Goal: Transaction & Acquisition: Purchase product/service

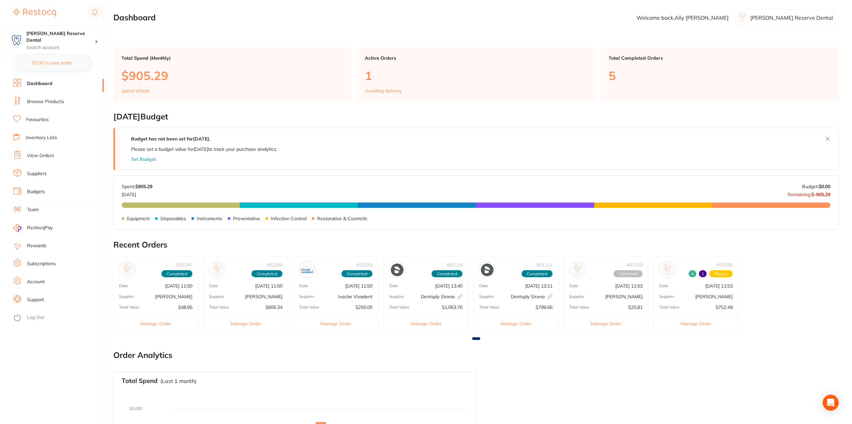
click at [44, 102] on link "Browse Products" at bounding box center [45, 101] width 37 height 7
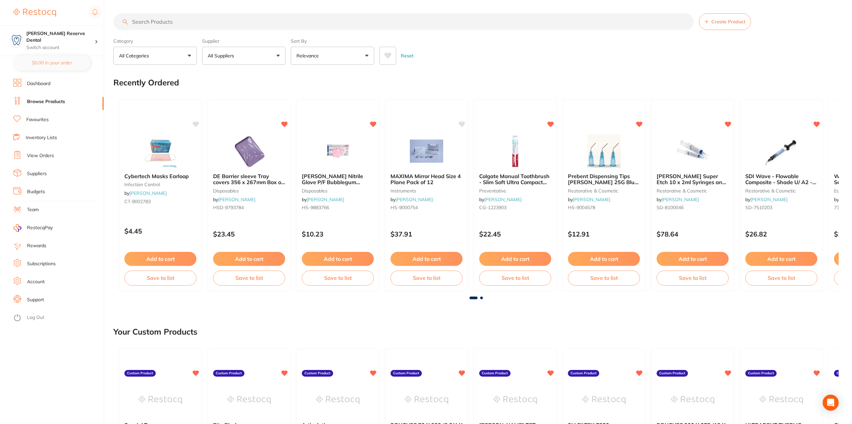
click at [276, 55] on button "All Suppliers" at bounding box center [243, 56] width 83 height 18
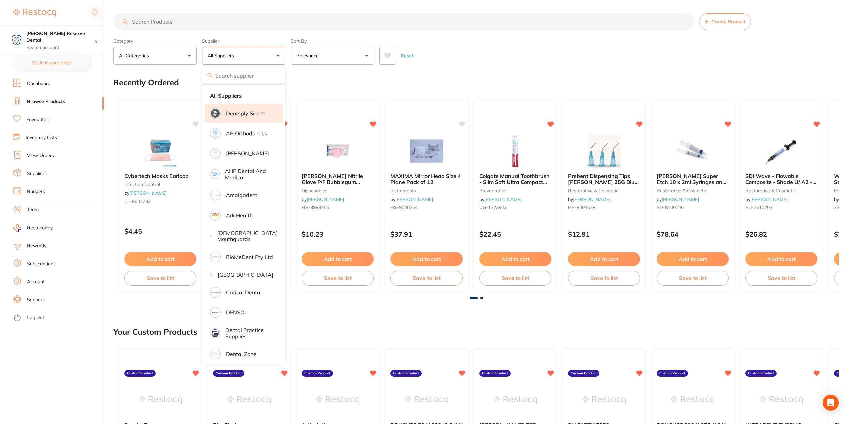
click at [245, 118] on li "Dentsply Sirona" at bounding box center [244, 113] width 78 height 19
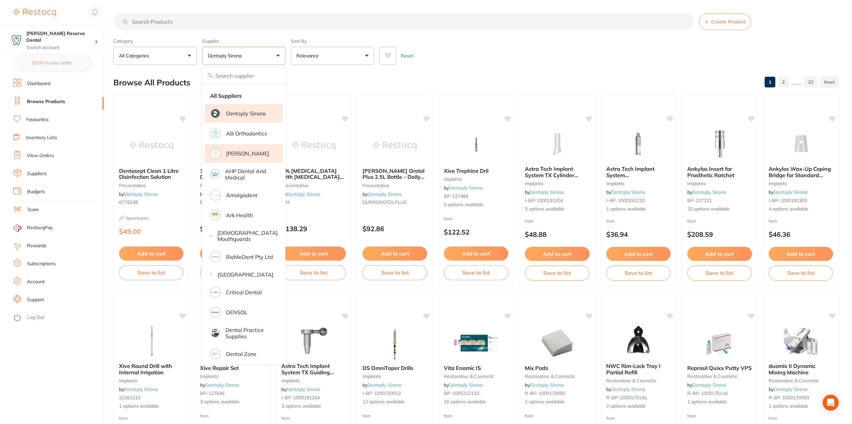
click at [246, 151] on p "[PERSON_NAME]" at bounding box center [247, 153] width 43 height 6
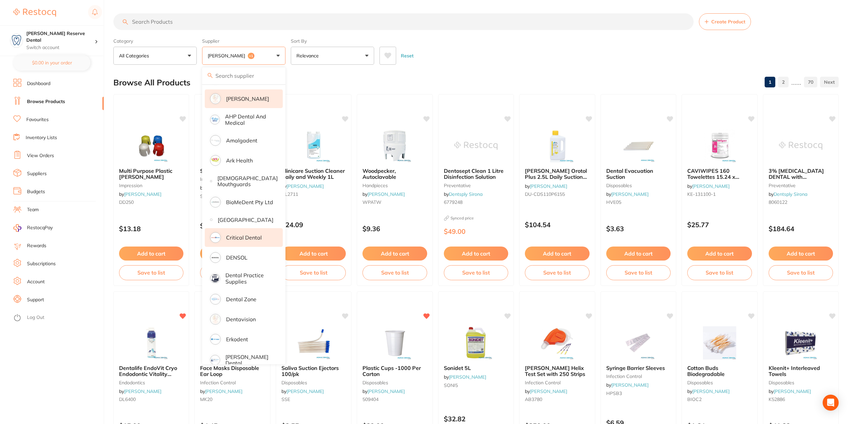
scroll to position [67, 0]
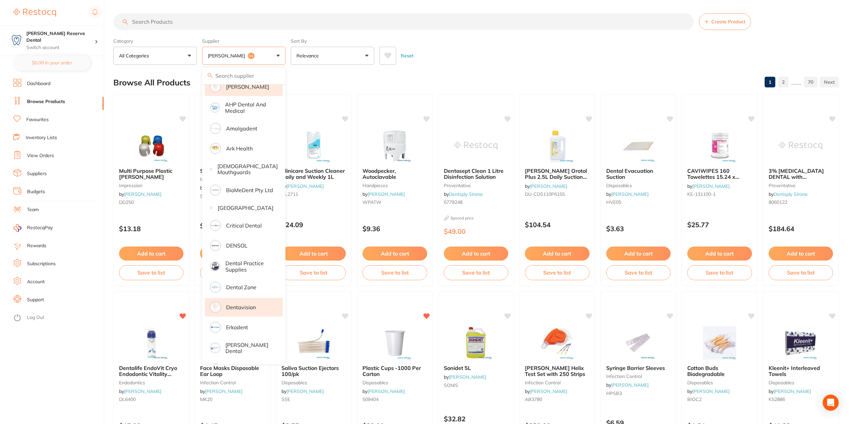
click at [241, 310] on p "Dentavision" at bounding box center [241, 307] width 30 height 6
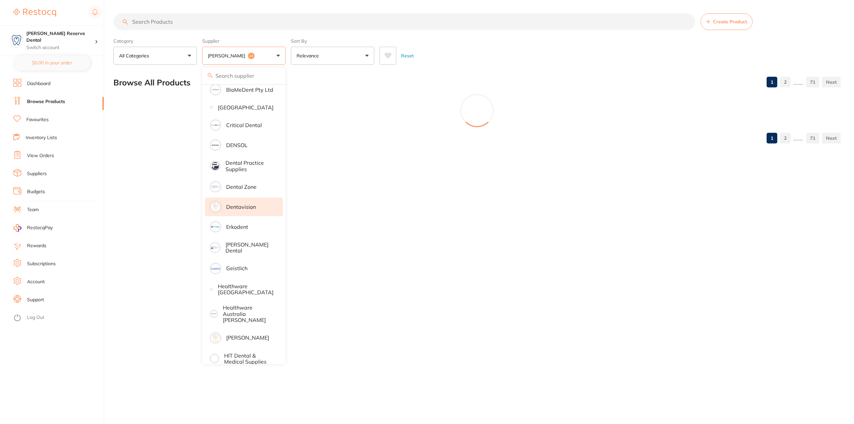
scroll to position [200, 0]
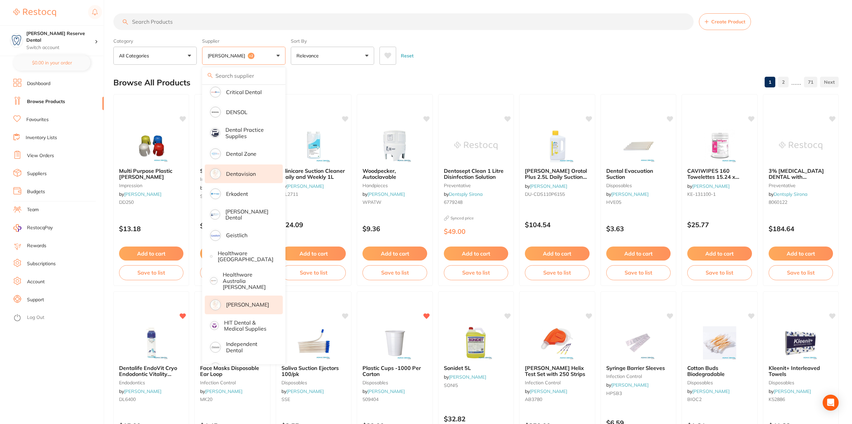
click at [247, 306] on p "[PERSON_NAME]" at bounding box center [247, 304] width 43 height 6
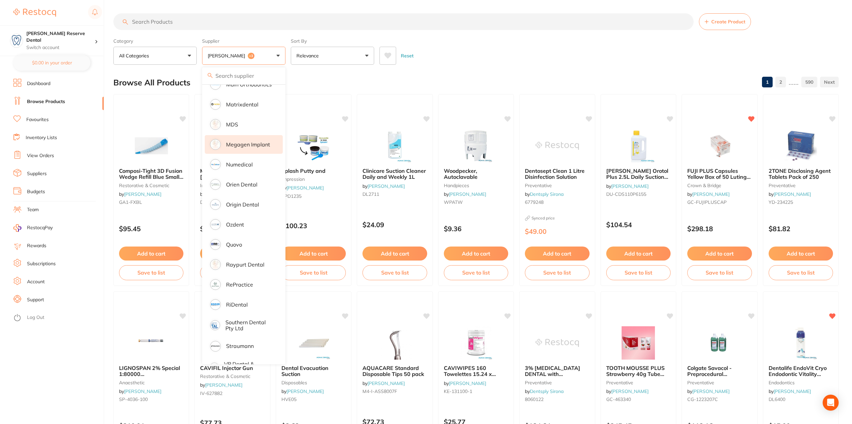
scroll to position [585, 0]
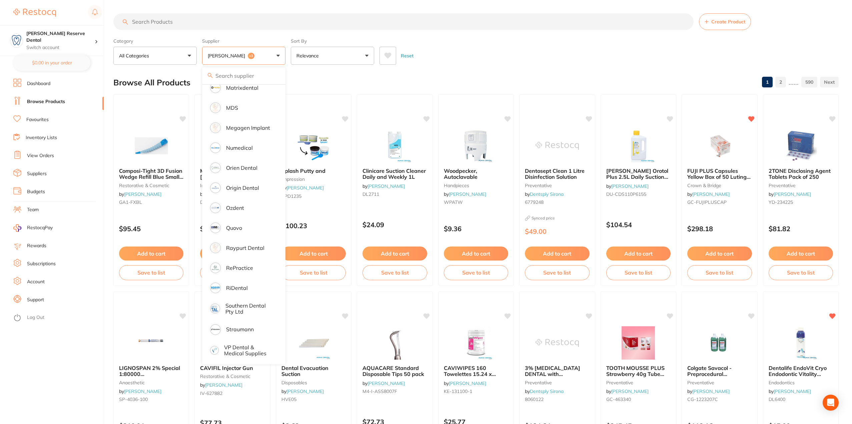
click at [230, 22] on input "search" at bounding box center [403, 21] width 580 height 17
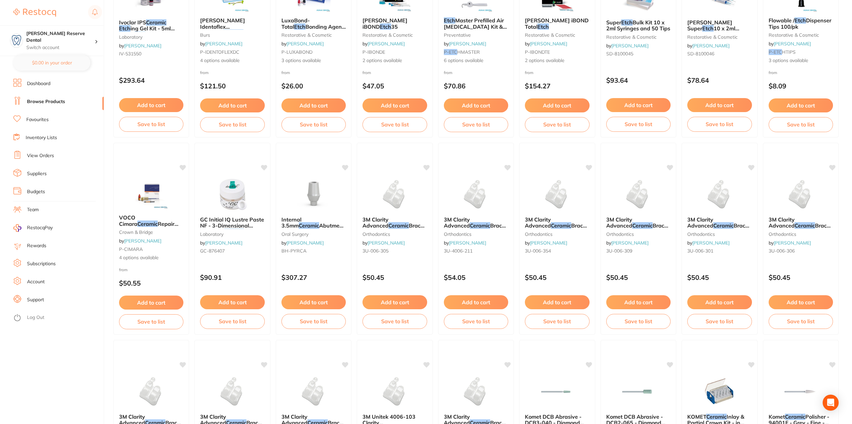
scroll to position [0, 0]
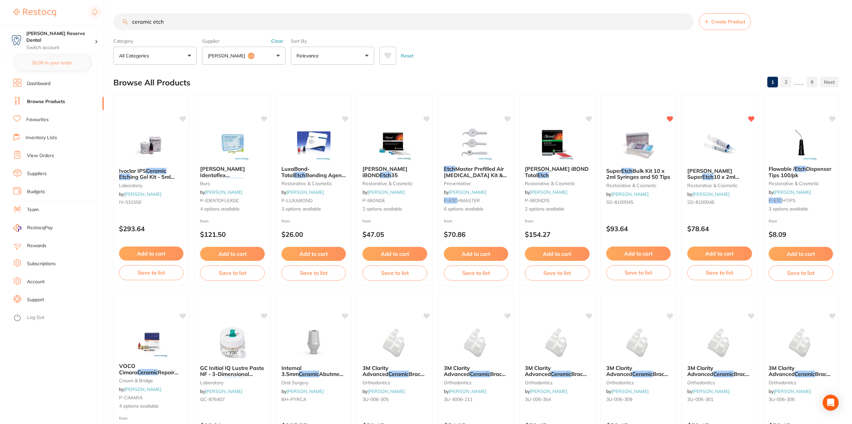
drag, startPoint x: 174, startPoint y: 20, endPoint x: 103, endPoint y: 22, distance: 71.1
click at [103, 22] on div "$0.00 [PERSON_NAME] Reserve Dental Switch account [PERSON_NAME] Reserve Dental …" at bounding box center [426, 212] width 852 height 424
type input "porcelain etch"
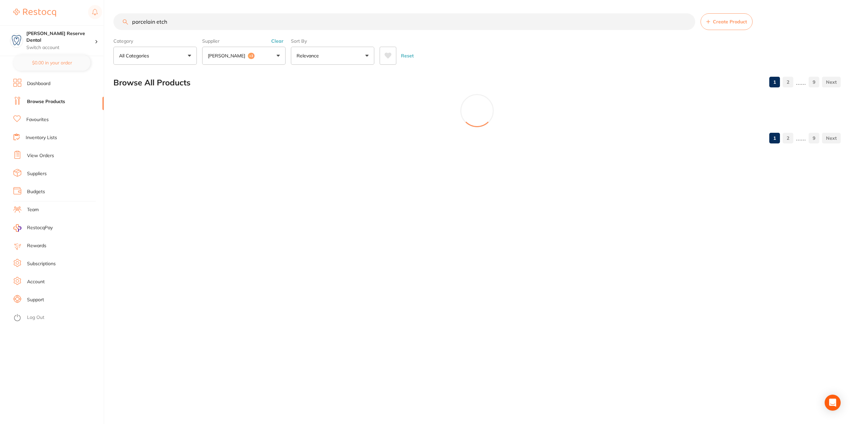
scroll to position [259, 0]
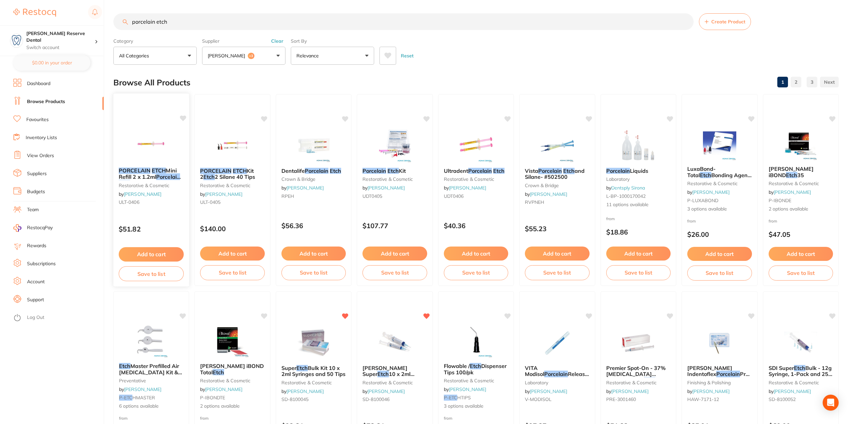
click at [156, 251] on button "Add to cart" at bounding box center [151, 254] width 65 height 14
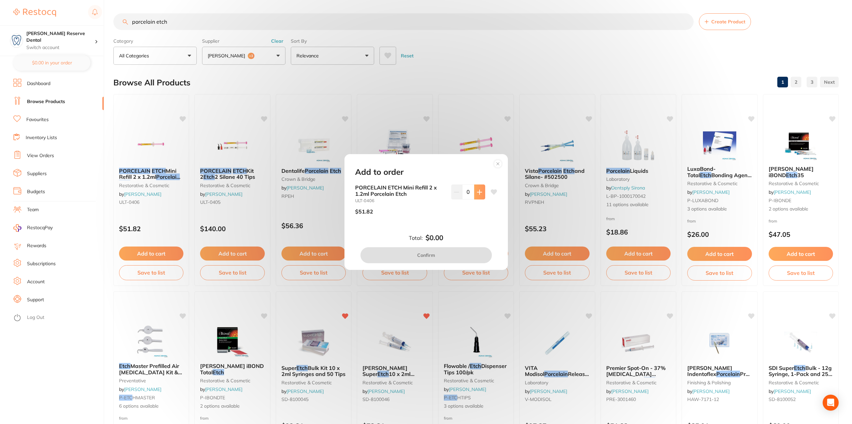
click at [477, 192] on icon at bounding box center [479, 191] width 5 height 5
type input "1"
click at [497, 164] on circle at bounding box center [498, 164] width 8 height 8
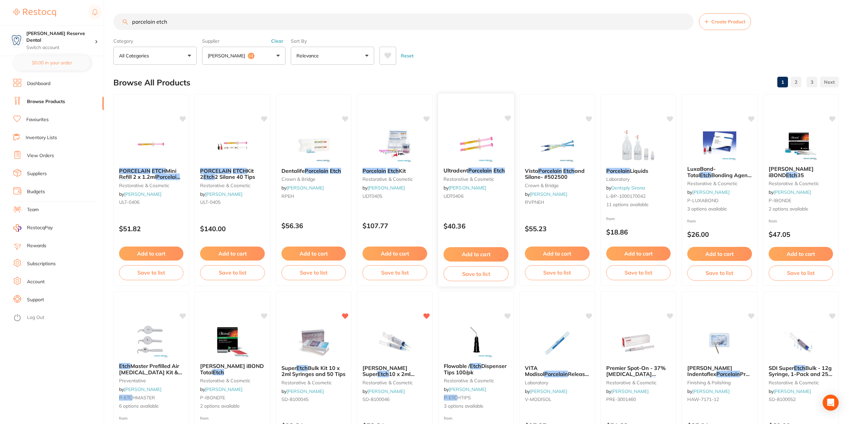
click at [489, 169] on em "Porcelain" at bounding box center [480, 170] width 24 height 7
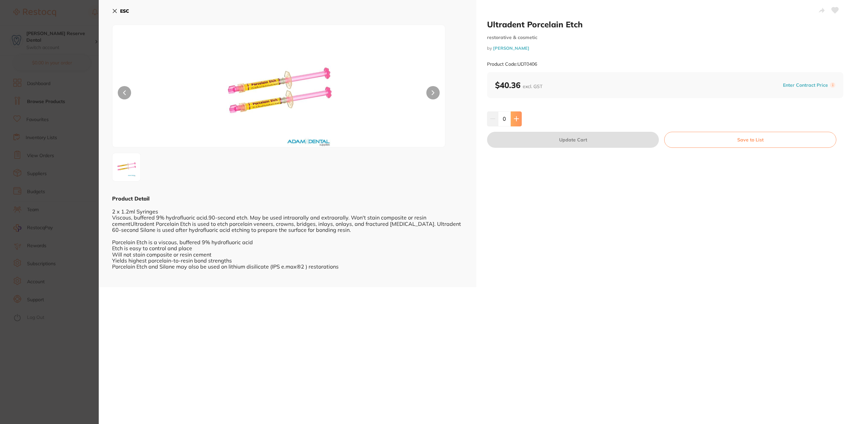
click at [518, 121] on button at bounding box center [516, 118] width 11 height 15
type input "1"
click at [588, 141] on button "Update Cart" at bounding box center [573, 140] width 172 height 16
checkbox input "false"
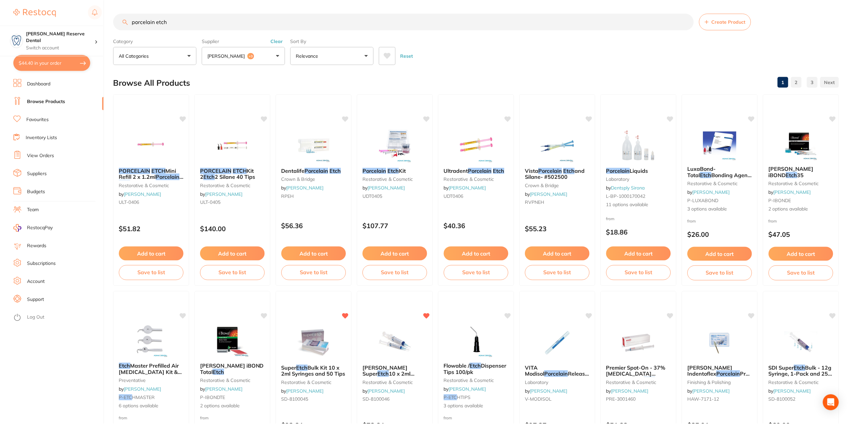
scroll to position [0, 0]
drag, startPoint x: 174, startPoint y: 21, endPoint x: 108, endPoint y: 20, distance: 66.0
click at [108, 20] on div "$44.40 [PERSON_NAME] Reserve Dental Switch account [PERSON_NAME] Reserve Dental…" at bounding box center [426, 212] width 852 height 424
type input "polident"
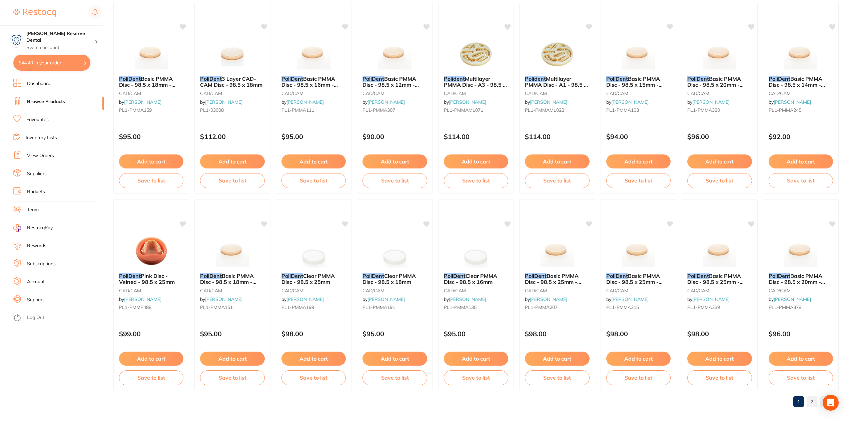
scroll to position [882, 0]
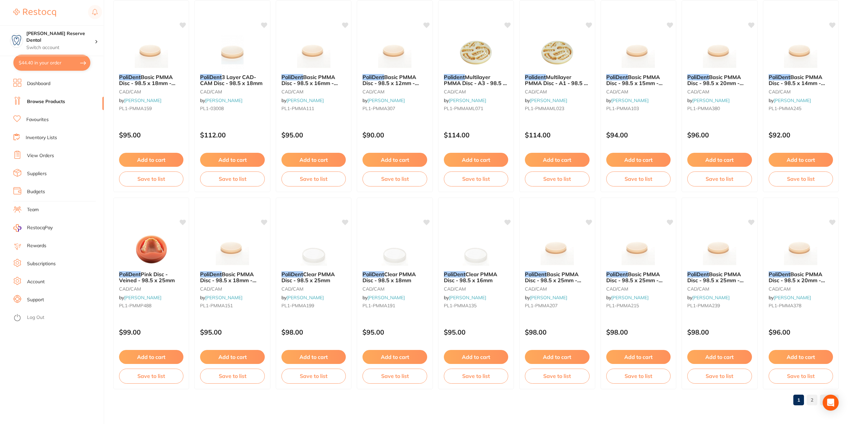
click at [810, 398] on link "2" at bounding box center [812, 399] width 11 height 13
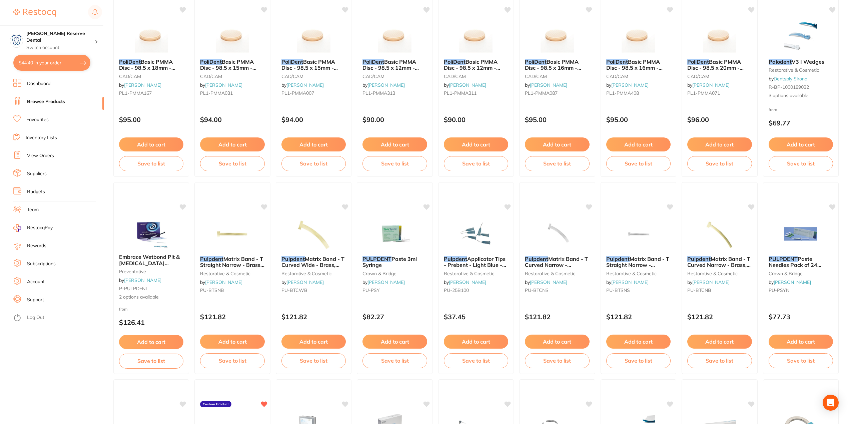
scroll to position [0, 0]
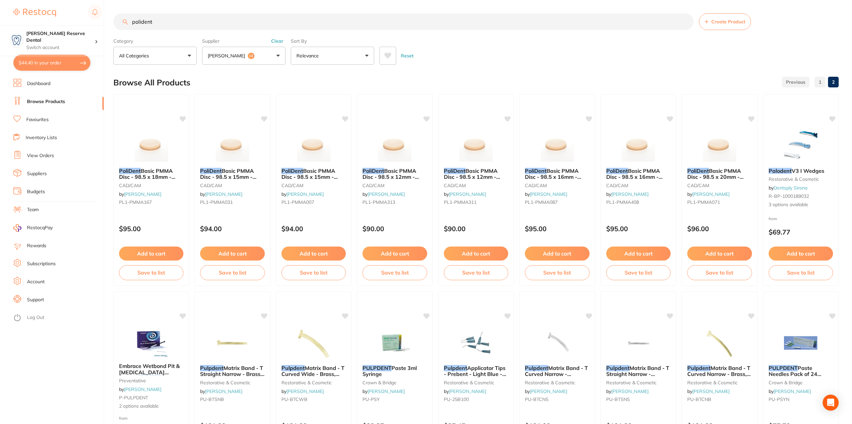
click at [37, 118] on link "Favourites" at bounding box center [37, 119] width 22 height 7
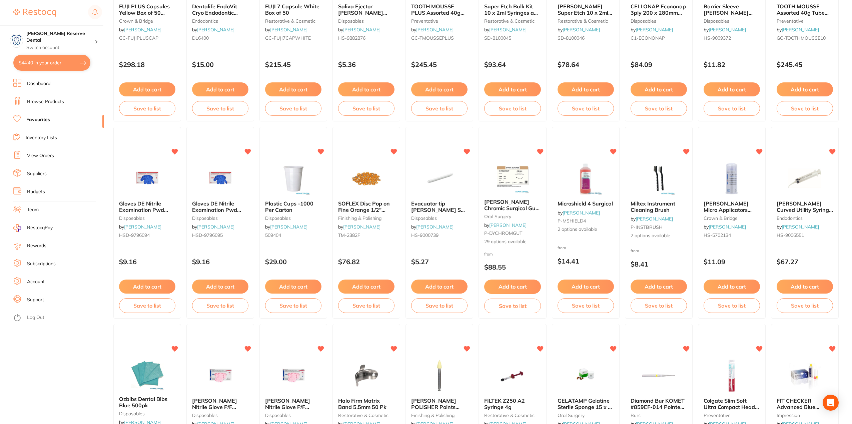
scroll to position [67, 0]
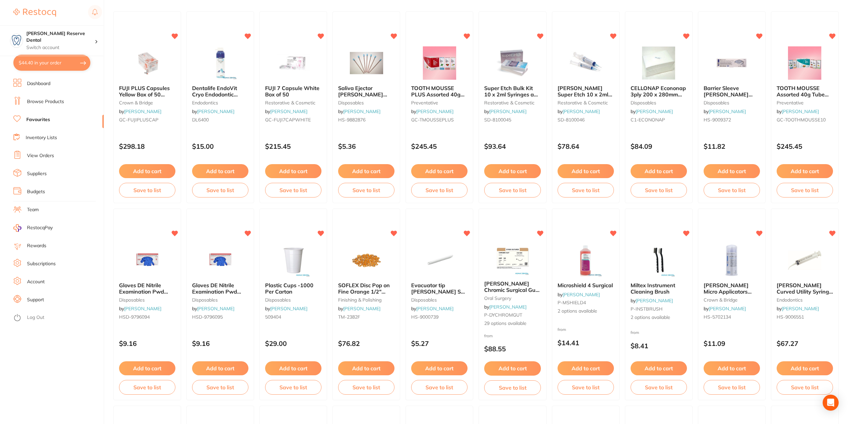
click at [45, 104] on link "Browse Products" at bounding box center [45, 101] width 37 height 7
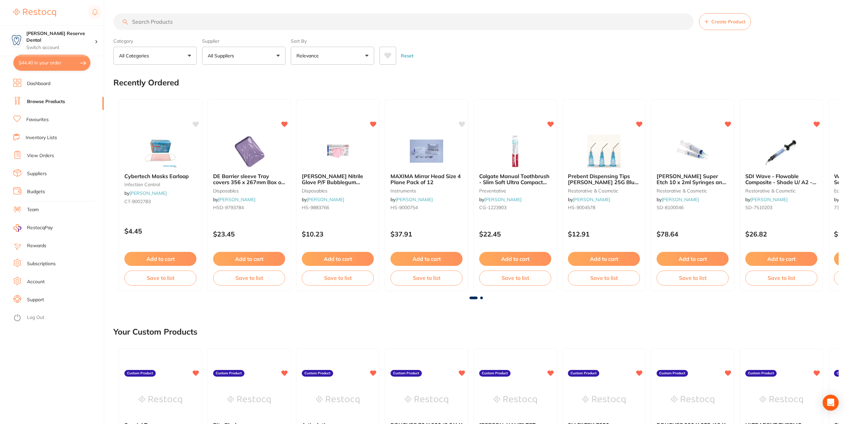
click at [267, 56] on button "All Suppliers" at bounding box center [243, 56] width 83 height 18
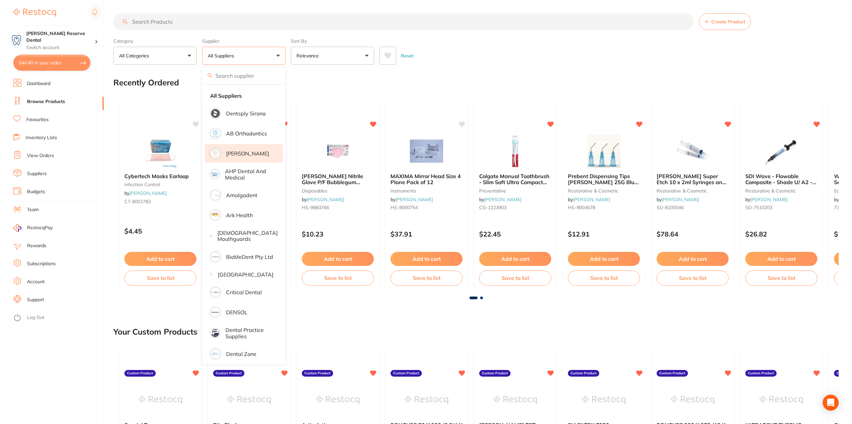
click at [242, 152] on p "[PERSON_NAME]" at bounding box center [247, 153] width 43 height 6
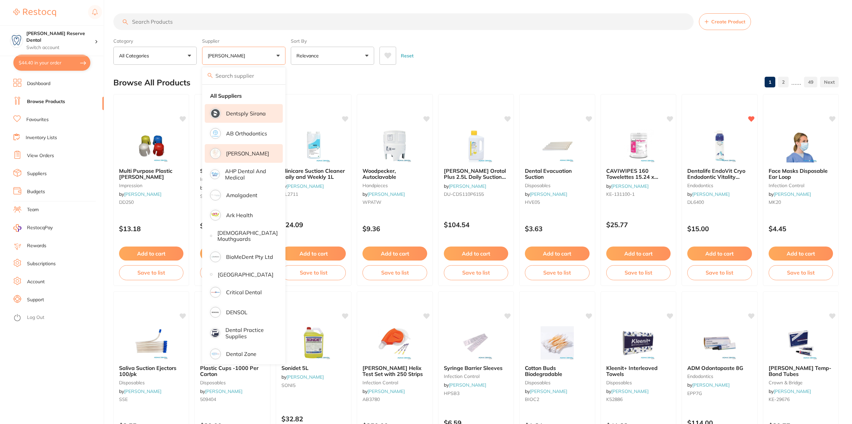
click at [236, 114] on p "Dentsply Sirona" at bounding box center [246, 113] width 40 height 6
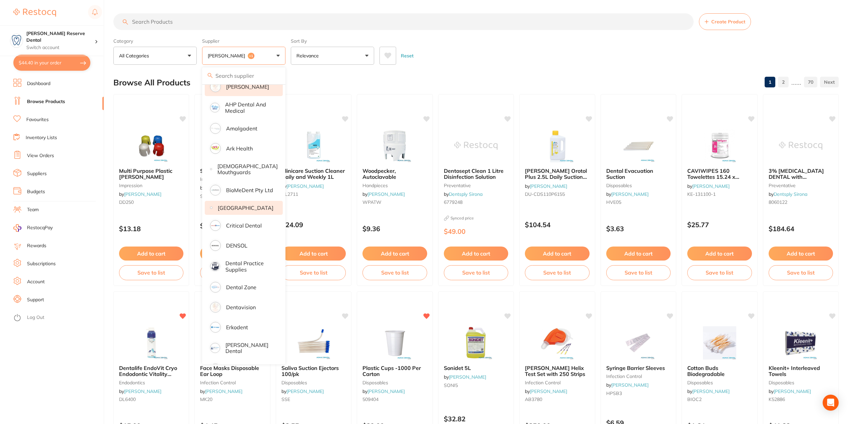
scroll to position [100, 0]
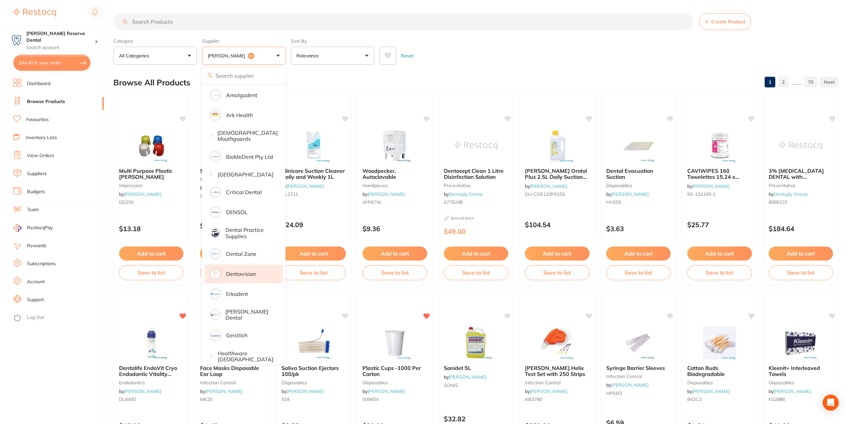
click at [250, 276] on li "Dentavision" at bounding box center [244, 273] width 78 height 19
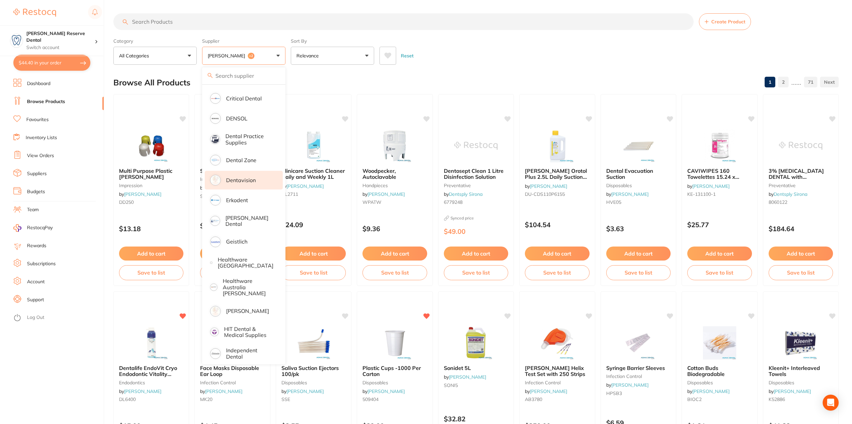
scroll to position [200, 0]
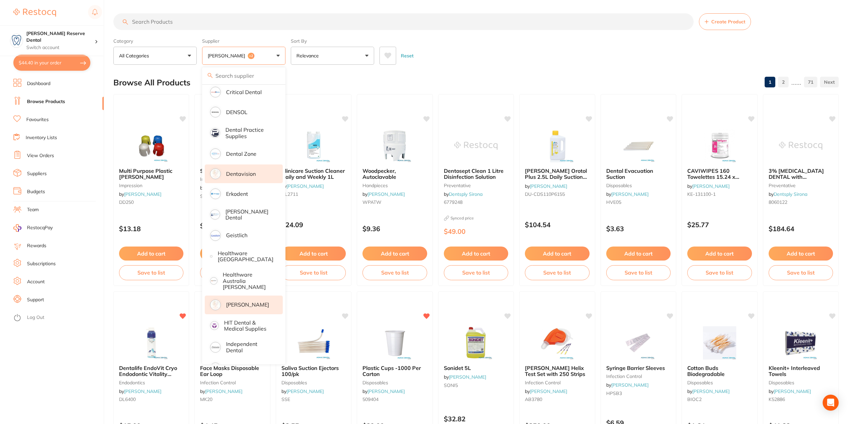
click at [250, 301] on p "[PERSON_NAME]" at bounding box center [247, 304] width 43 height 6
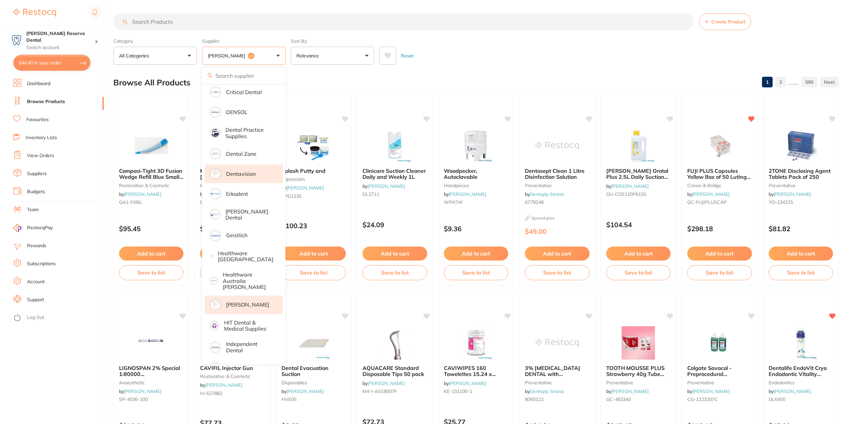
click at [243, 22] on input "search" at bounding box center [403, 21] width 580 height 17
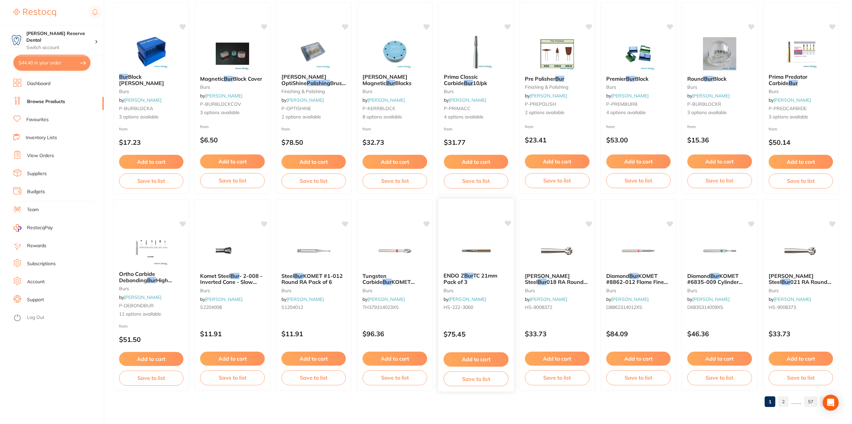
scroll to position [882, 0]
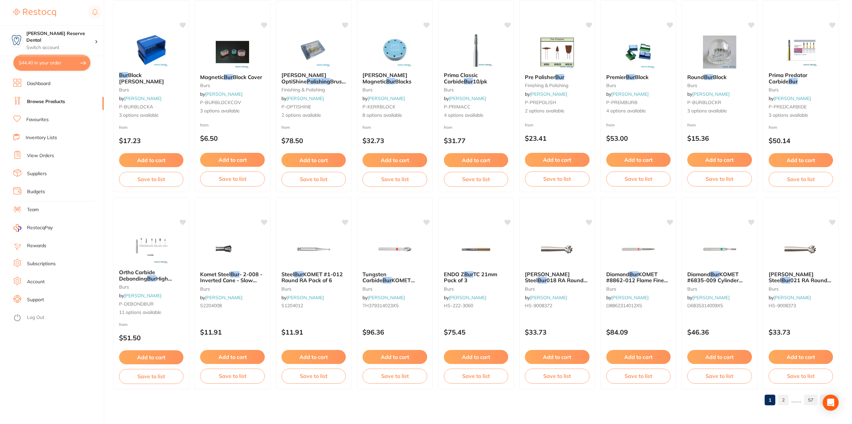
click at [787, 396] on link "2" at bounding box center [783, 399] width 11 height 13
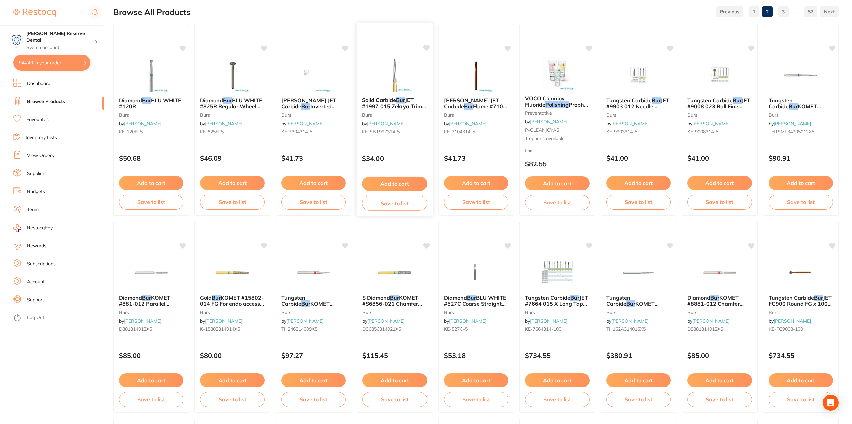
scroll to position [0, 0]
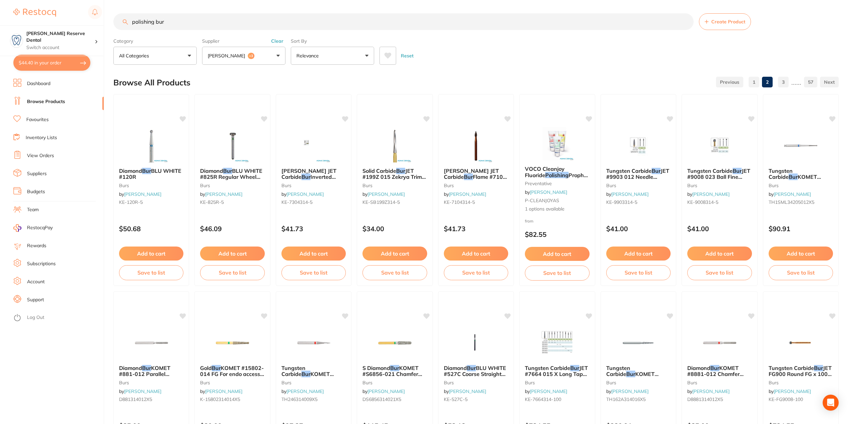
click at [131, 20] on input "polishing bur" at bounding box center [403, 21] width 580 height 17
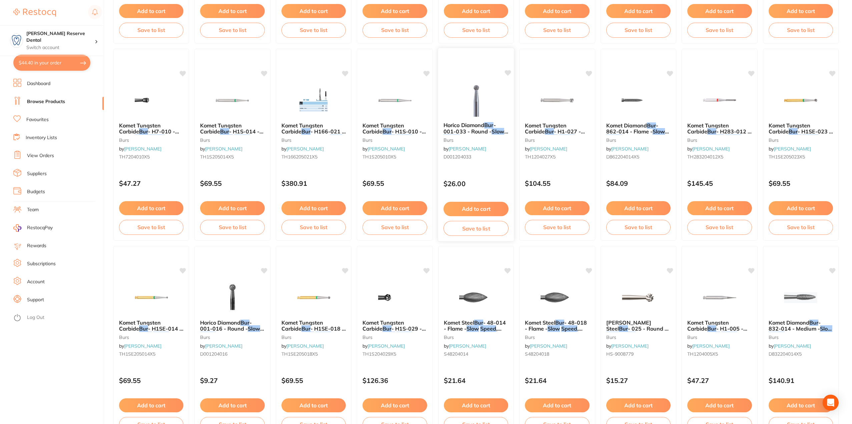
scroll to position [882, 0]
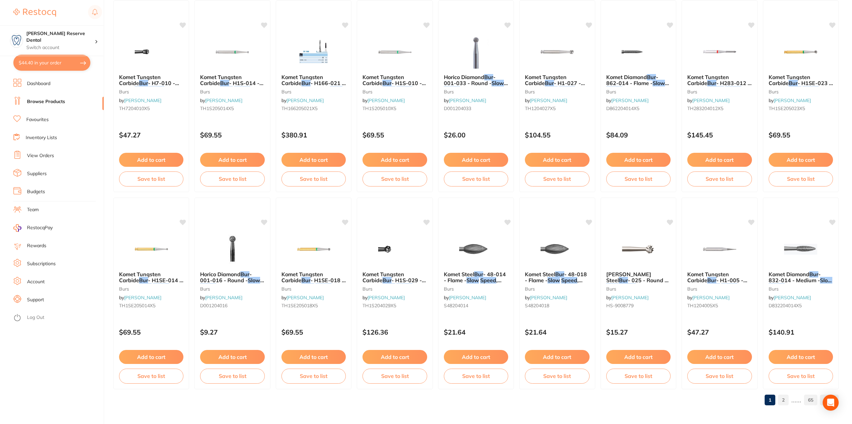
click at [784, 400] on link "2" at bounding box center [783, 399] width 11 height 13
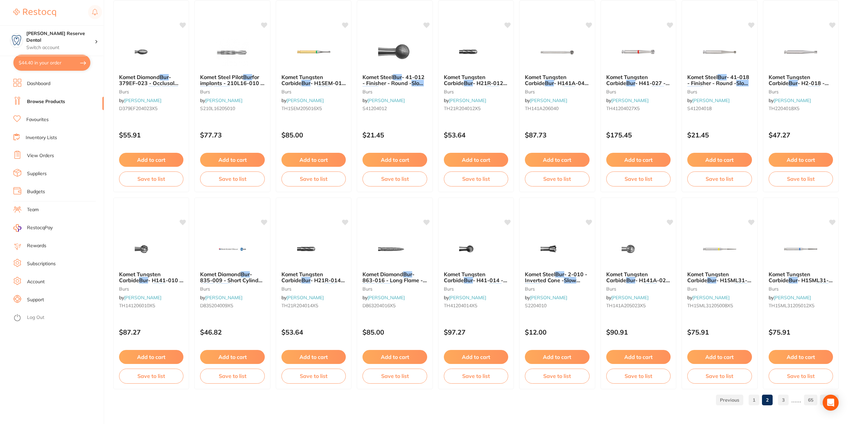
click at [785, 397] on link "3" at bounding box center [783, 399] width 11 height 13
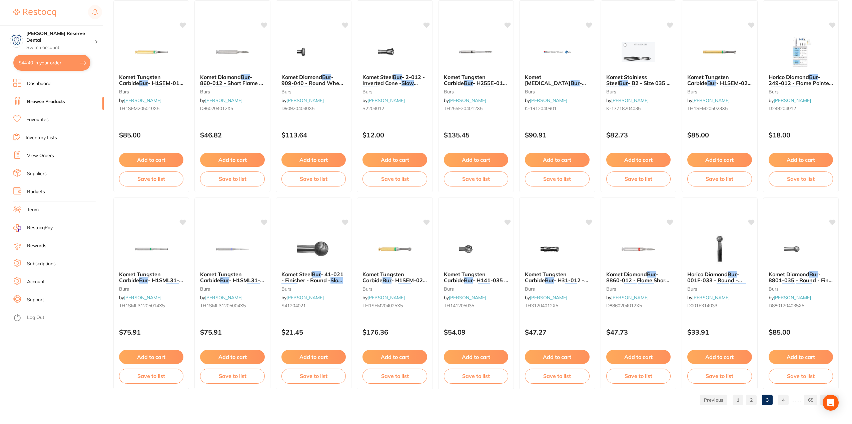
click at [784, 402] on link "4" at bounding box center [783, 399] width 11 height 13
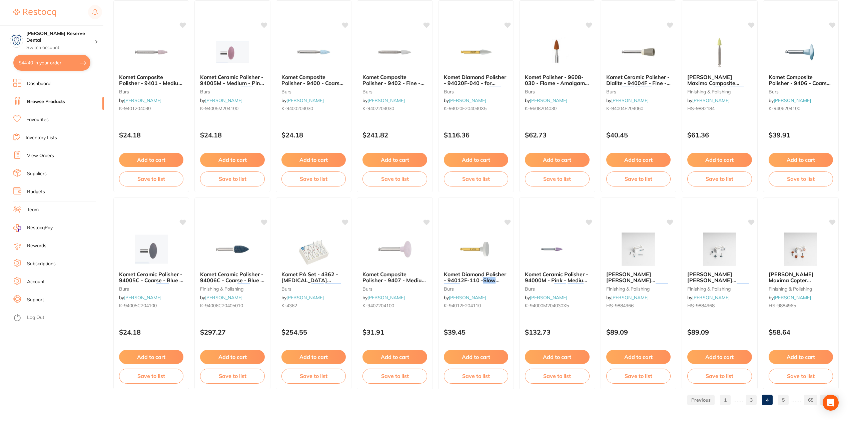
click at [785, 398] on link "5" at bounding box center [783, 399] width 11 height 13
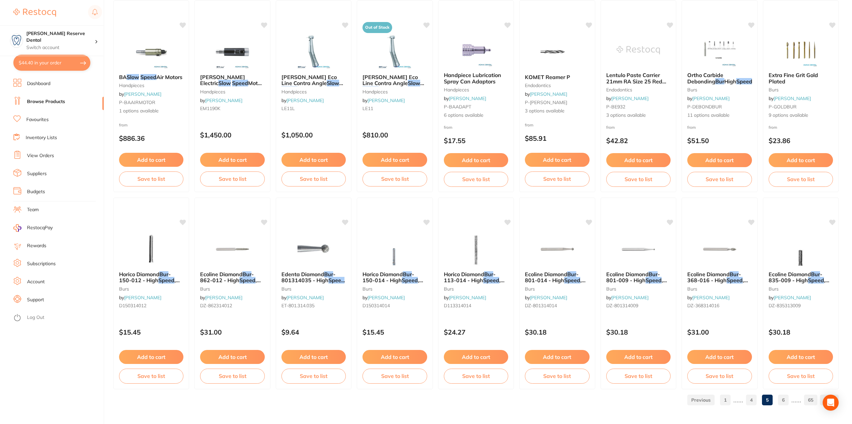
click at [786, 396] on link "6" at bounding box center [783, 399] width 11 height 13
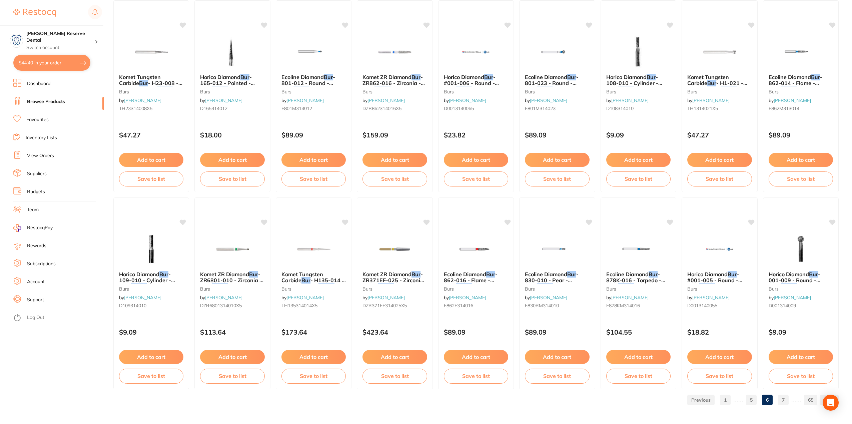
click at [787, 397] on link "7" at bounding box center [783, 399] width 11 height 13
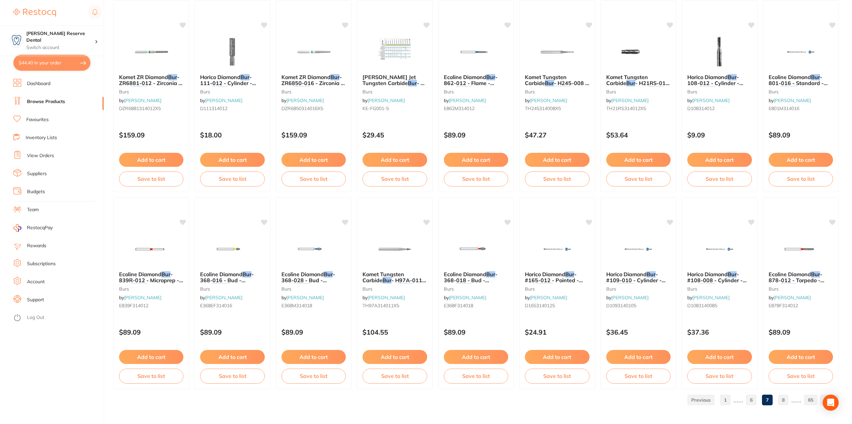
click at [728, 403] on link "1" at bounding box center [725, 399] width 11 height 13
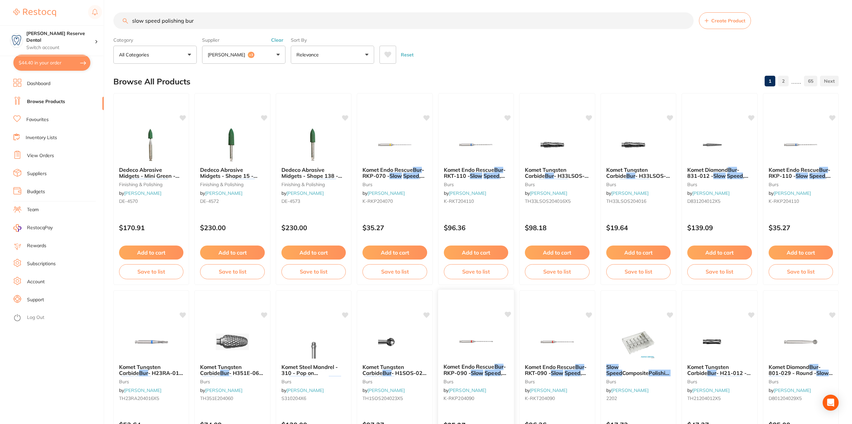
scroll to position [0, 0]
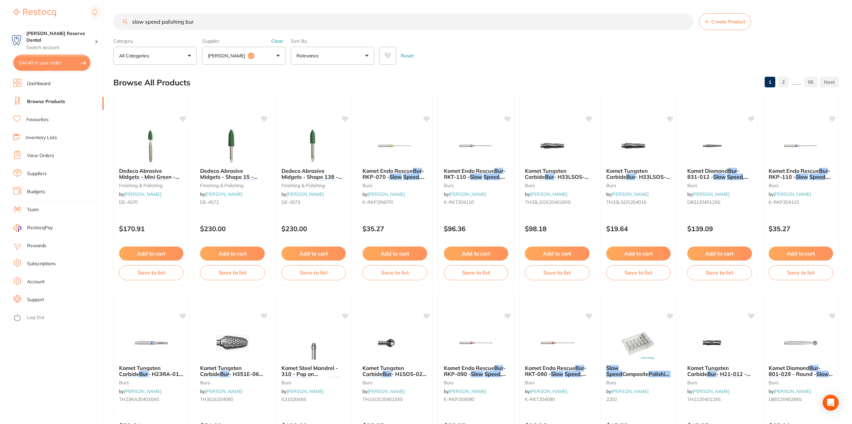
drag, startPoint x: 211, startPoint y: 18, endPoint x: 111, endPoint y: 12, distance: 100.2
click at [111, 12] on div "$44.40 [PERSON_NAME] Reserve Dental Switch account [PERSON_NAME] Reserve Dental…" at bounding box center [426, 212] width 852 height 424
type input "flame bur"
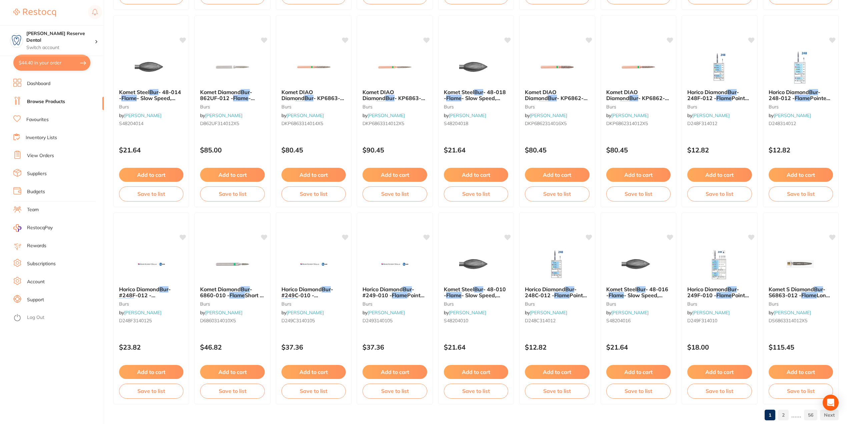
scroll to position [882, 0]
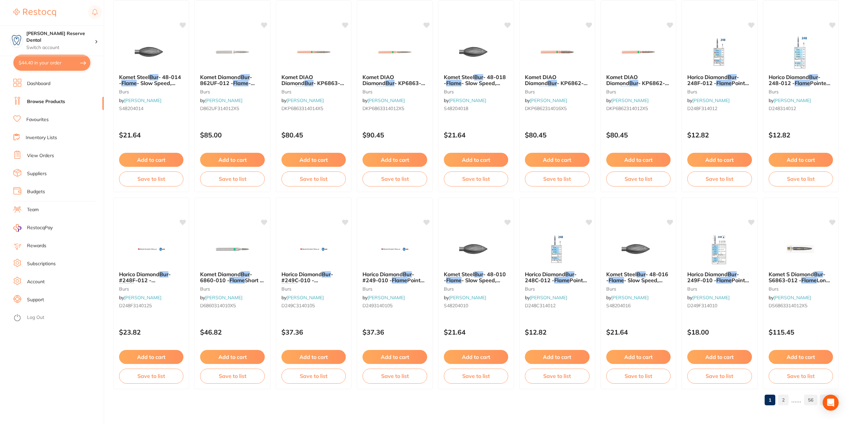
click at [787, 398] on link "2" at bounding box center [783, 399] width 11 height 13
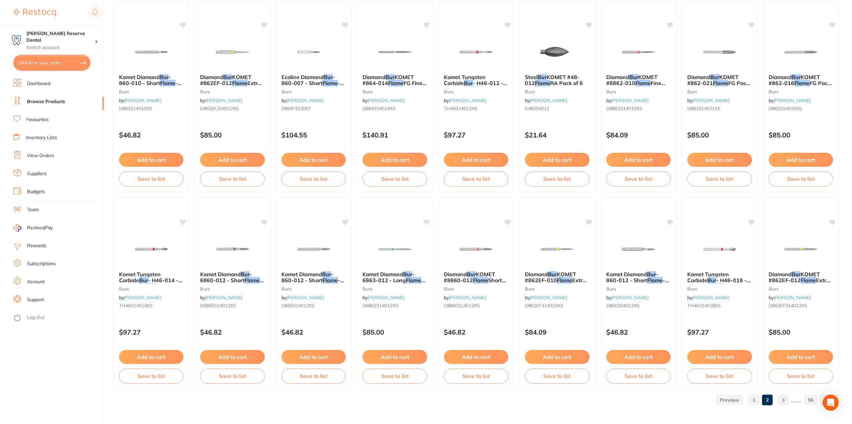
click at [784, 397] on link "3" at bounding box center [783, 399] width 11 height 13
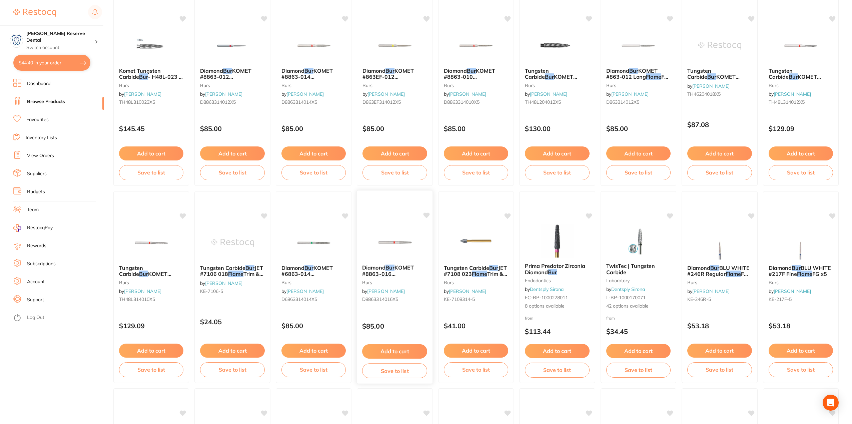
scroll to position [0, 0]
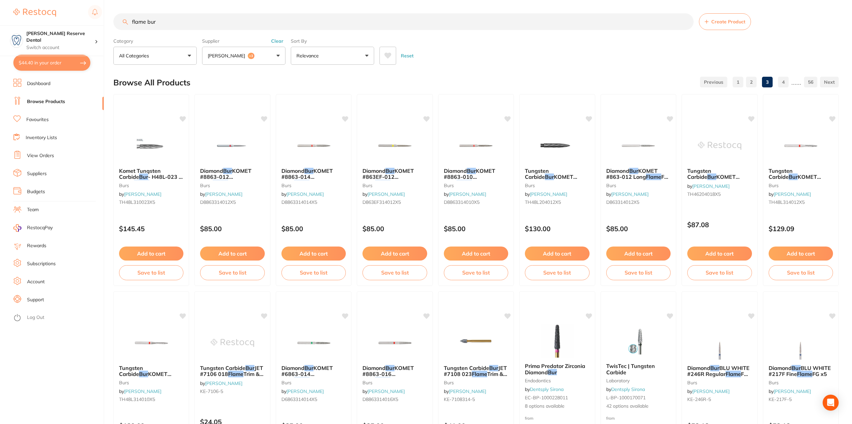
drag, startPoint x: 175, startPoint y: 20, endPoint x: 126, endPoint y: 19, distance: 49.0
click at [126, 19] on div "flame bur Create Product" at bounding box center [475, 21] width 725 height 17
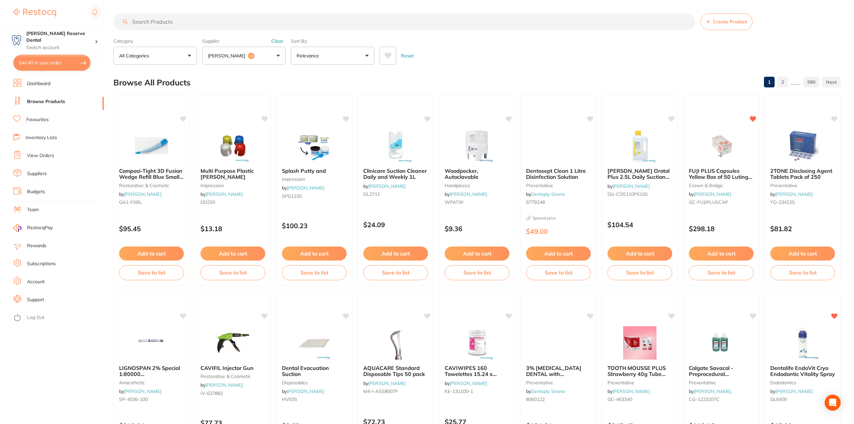
scroll to position [200, 0]
paste input "1126639"
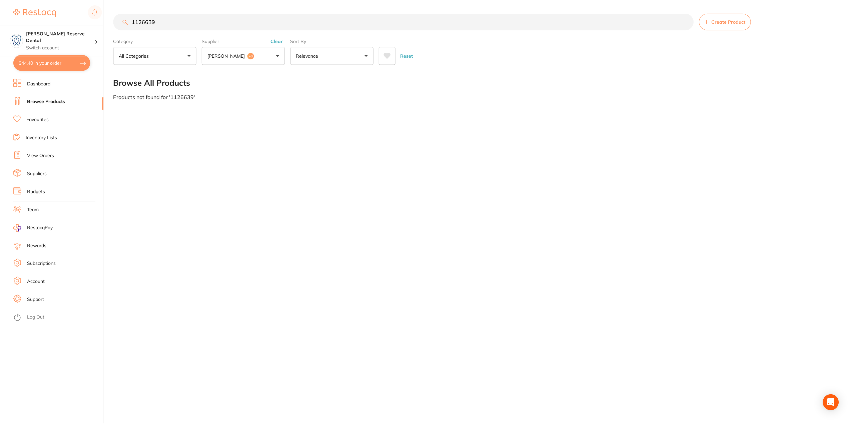
scroll to position [0, 0]
type input "1126639"
drag, startPoint x: 172, startPoint y: 22, endPoint x: 115, endPoint y: 20, distance: 57.1
click at [115, 20] on input "1126639" at bounding box center [404, 21] width 582 height 17
paste input "G862-012F"
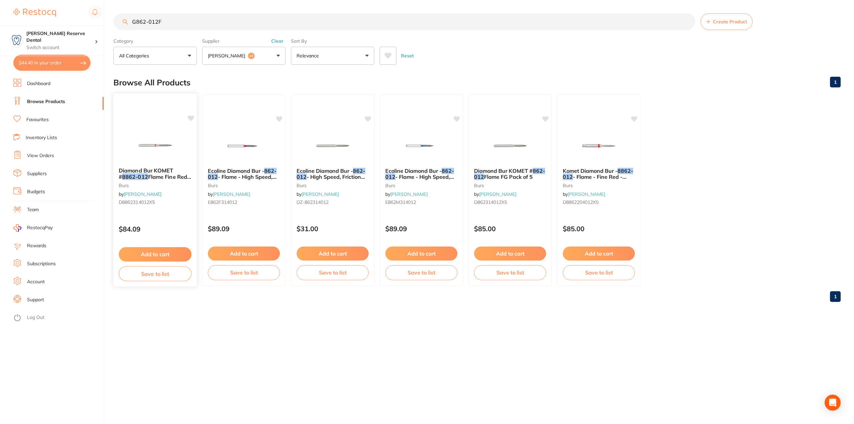
type input "G862-012F"
click at [164, 169] on span "Diamond Bur KOMET #" at bounding box center [146, 173] width 55 height 13
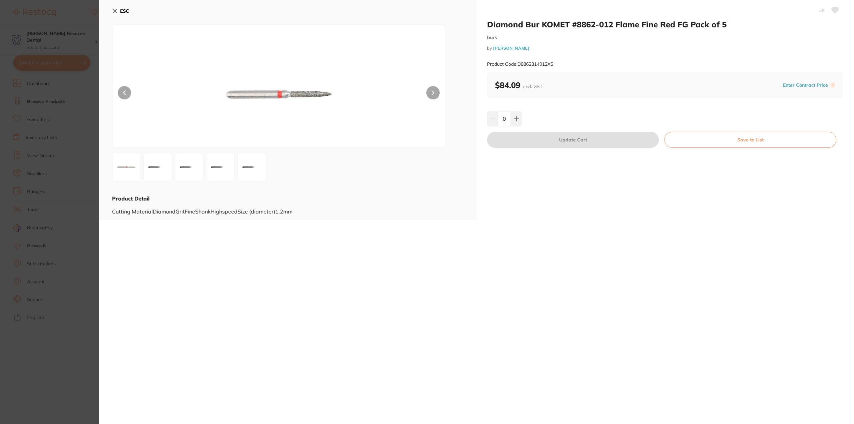
click at [157, 161] on img at bounding box center [158, 167] width 24 height 24
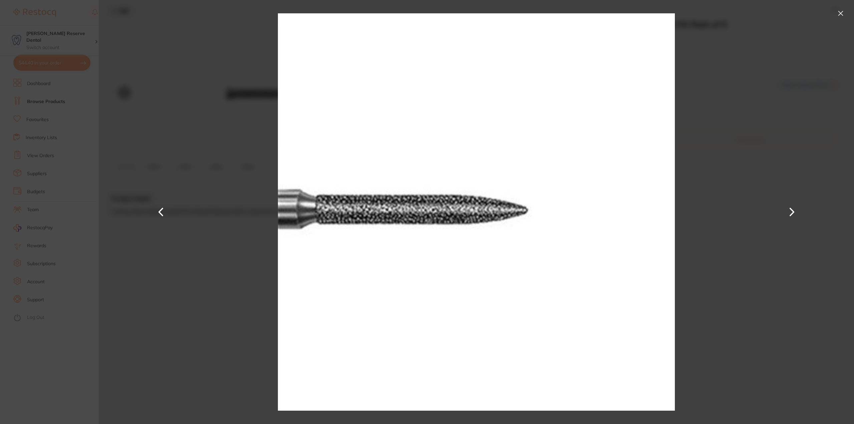
click at [169, 181] on div at bounding box center [476, 212] width 755 height 424
click at [789, 209] on button at bounding box center [792, 212] width 16 height 212
click at [60, 156] on section "Diamond Bur KOMET #8862-012 Flame Fine Red FG Pack of 5 burs by [PERSON_NAME] P…" at bounding box center [427, 212] width 854 height 424
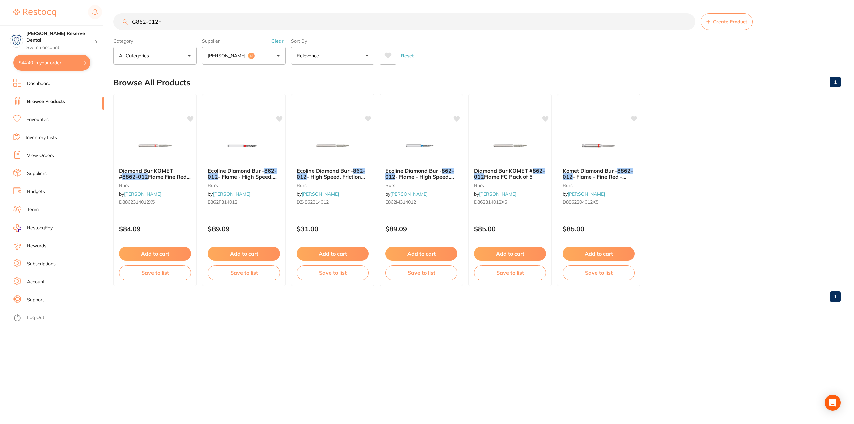
click at [36, 121] on link "Favourites" at bounding box center [37, 119] width 22 height 7
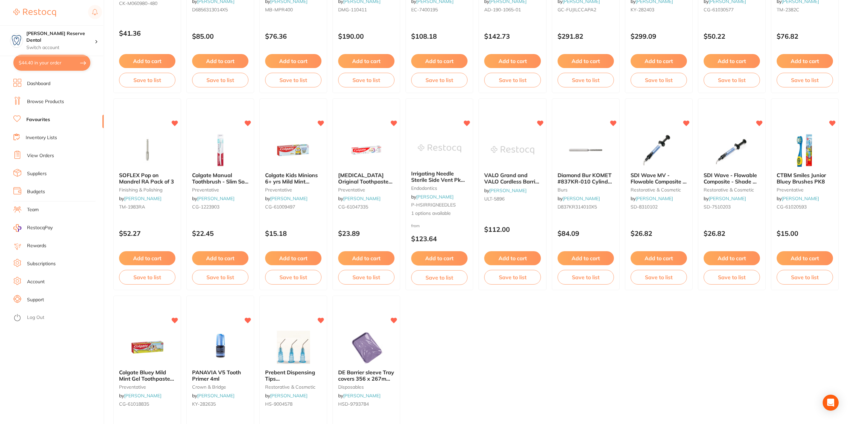
scroll to position [834, 0]
